Goal: Information Seeking & Learning: Find contact information

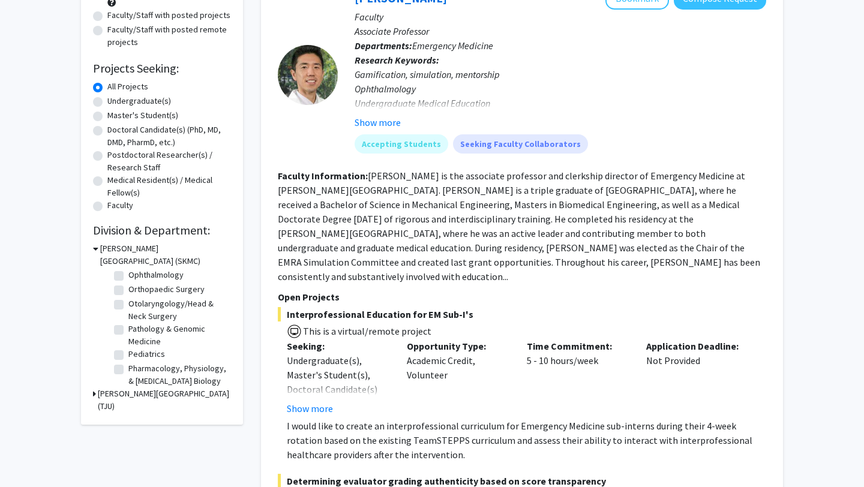
scroll to position [525, 0]
click at [128, 365] on label "Surgery" at bounding box center [142, 362] width 29 height 13
click at [128, 364] on input "Surgery" at bounding box center [132, 360] width 8 height 8
checkbox input "true"
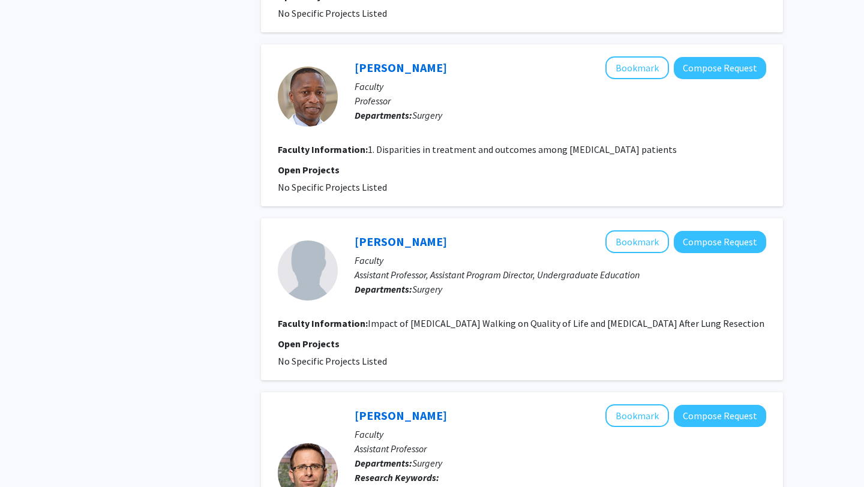
scroll to position [1671, 0]
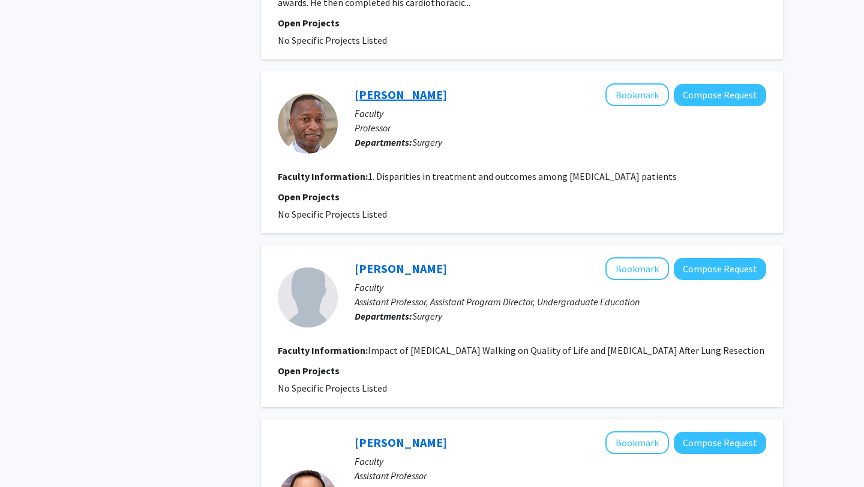
click at [395, 97] on link "[PERSON_NAME]" at bounding box center [401, 94] width 92 height 15
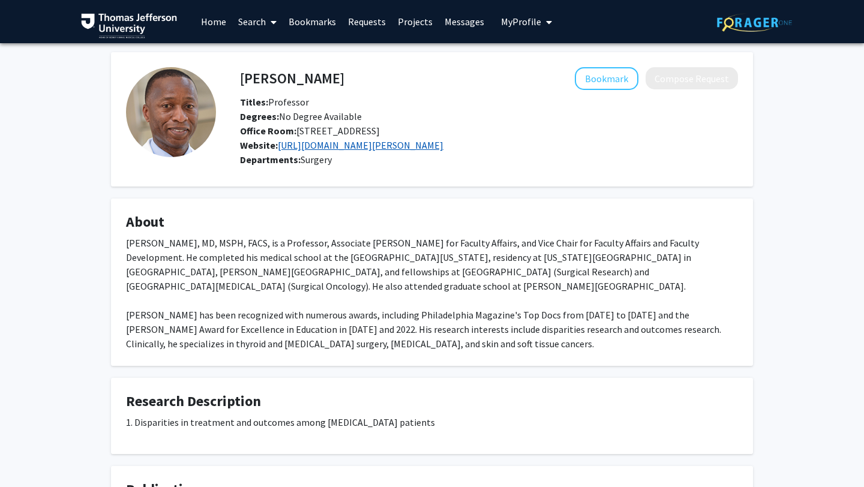
click at [305, 151] on link "[URL][DOMAIN_NAME][PERSON_NAME]" at bounding box center [361, 145] width 166 height 12
